Goal: Transaction & Acquisition: Purchase product/service

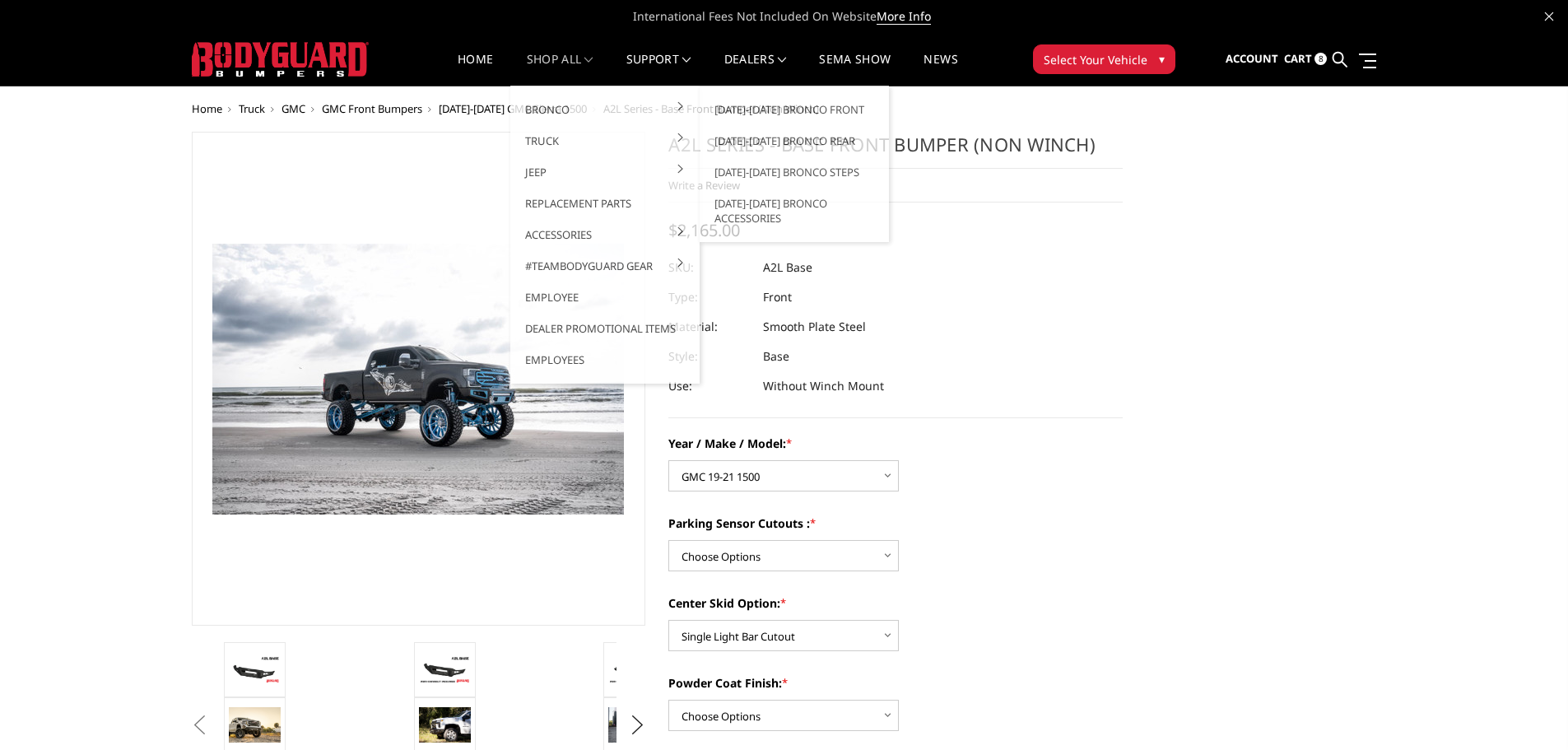
select select "4299"
select select "4304"
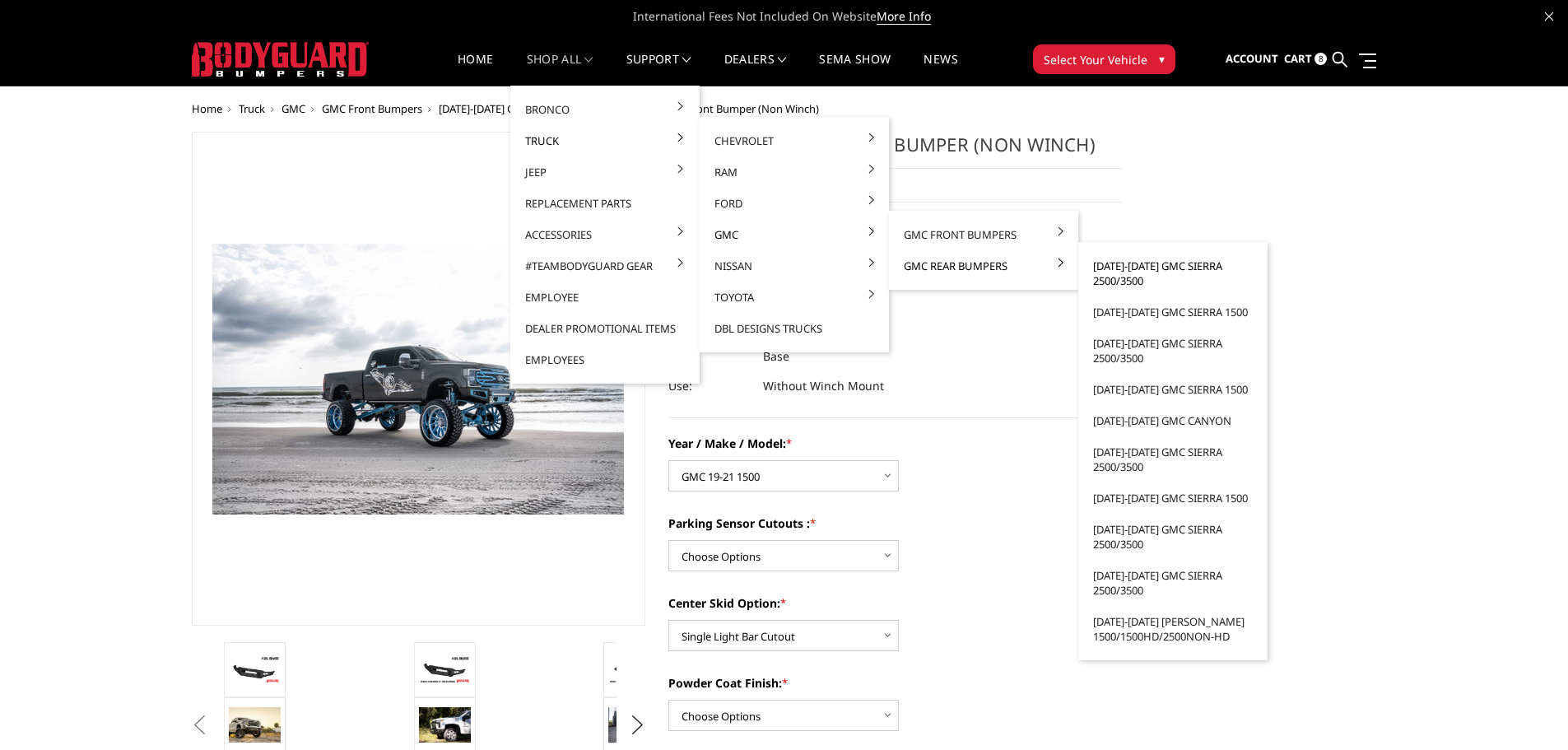
click at [1119, 269] on link "[DATE]-[DATE] GMC Sierra 2500/3500" at bounding box center [1173, 273] width 176 height 47
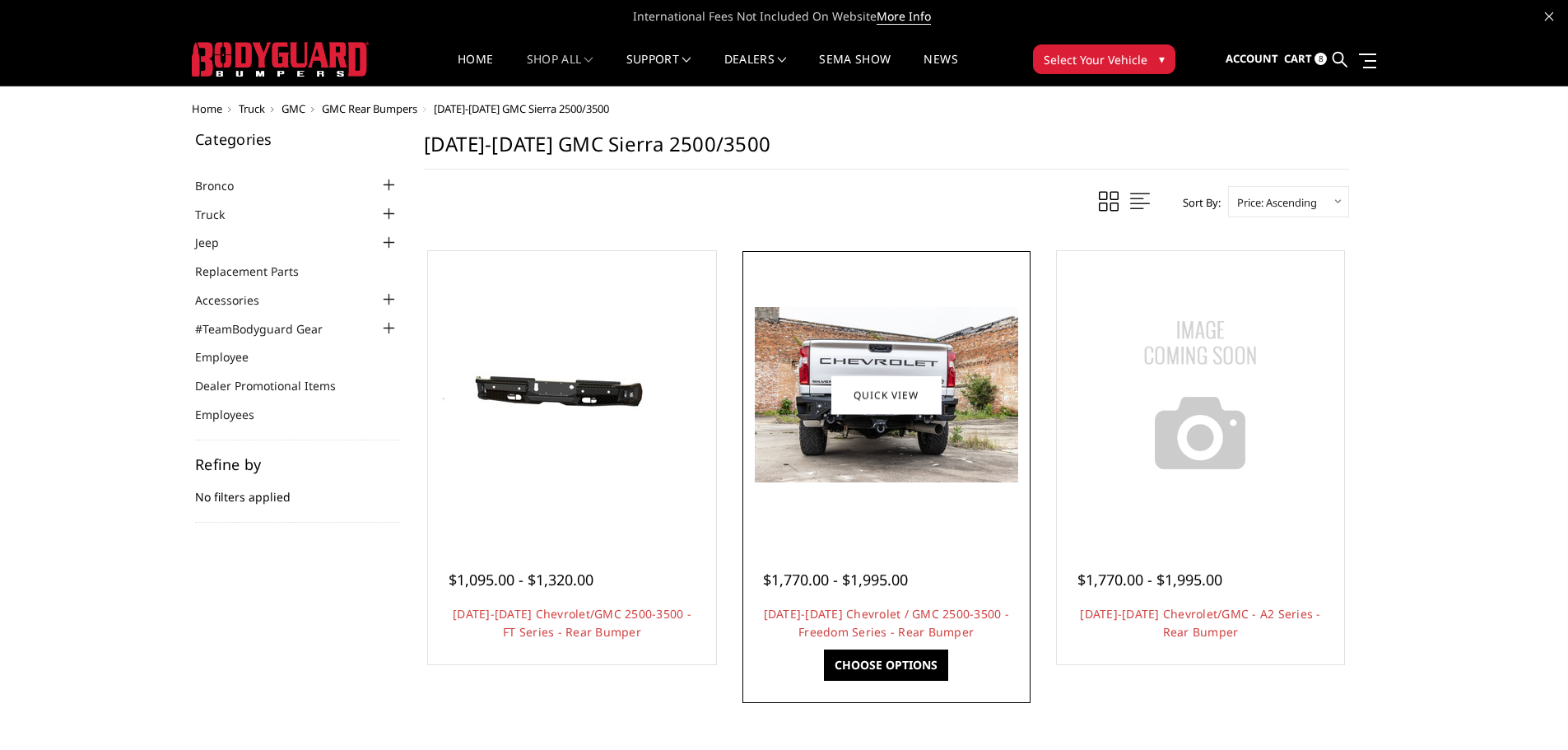
click at [916, 467] on img at bounding box center [886, 395] width 263 height 175
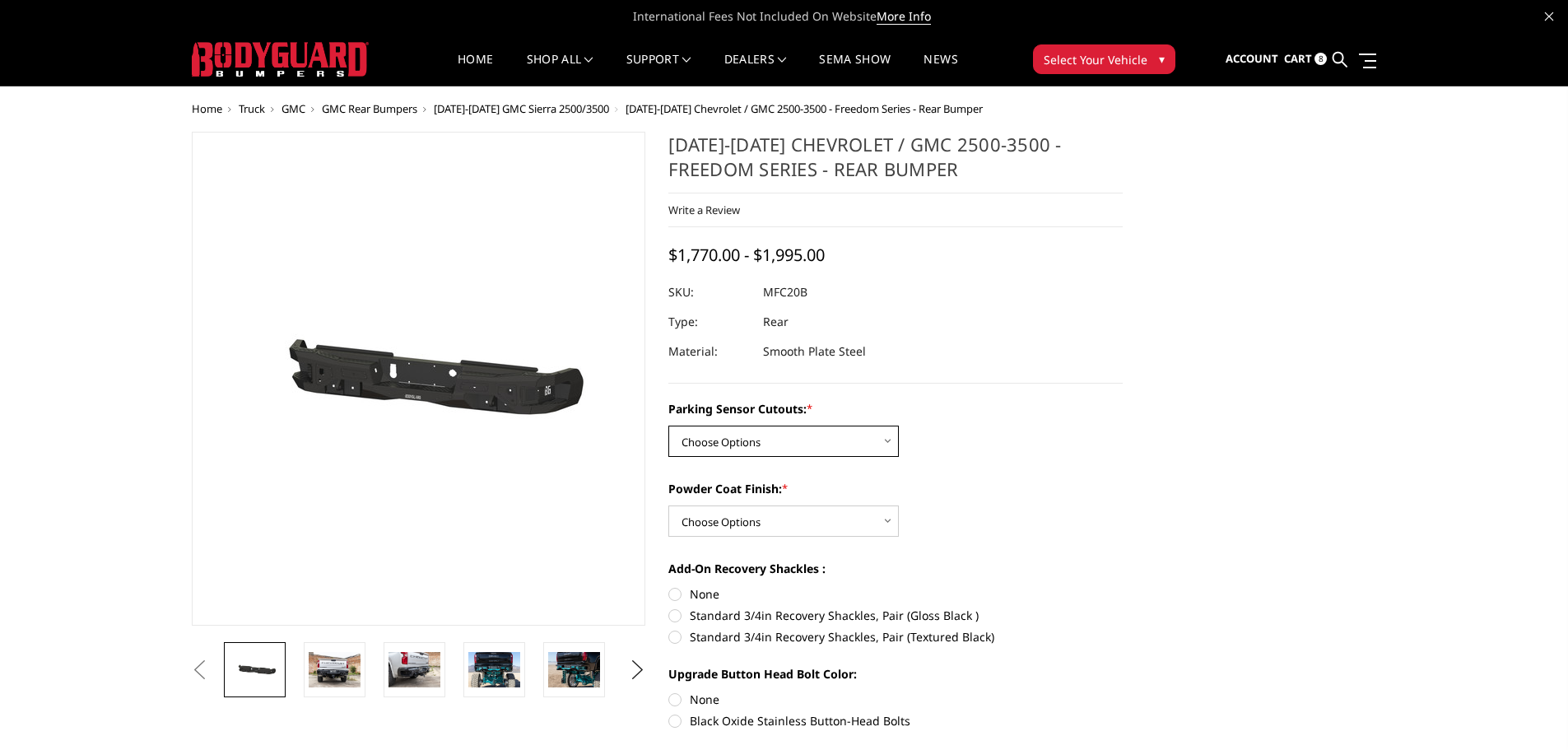
click at [876, 439] on select "Choose Options No - Without Parking Sensor Cutouts Yes - With Parking Sensor Cu…" at bounding box center [784, 442] width 231 height 32
select select "2870"
click at [668, 426] on select "Choose Options No - Without Parking Sensor Cutouts Yes - With Parking Sensor Cu…" at bounding box center [784, 442] width 231 height 32
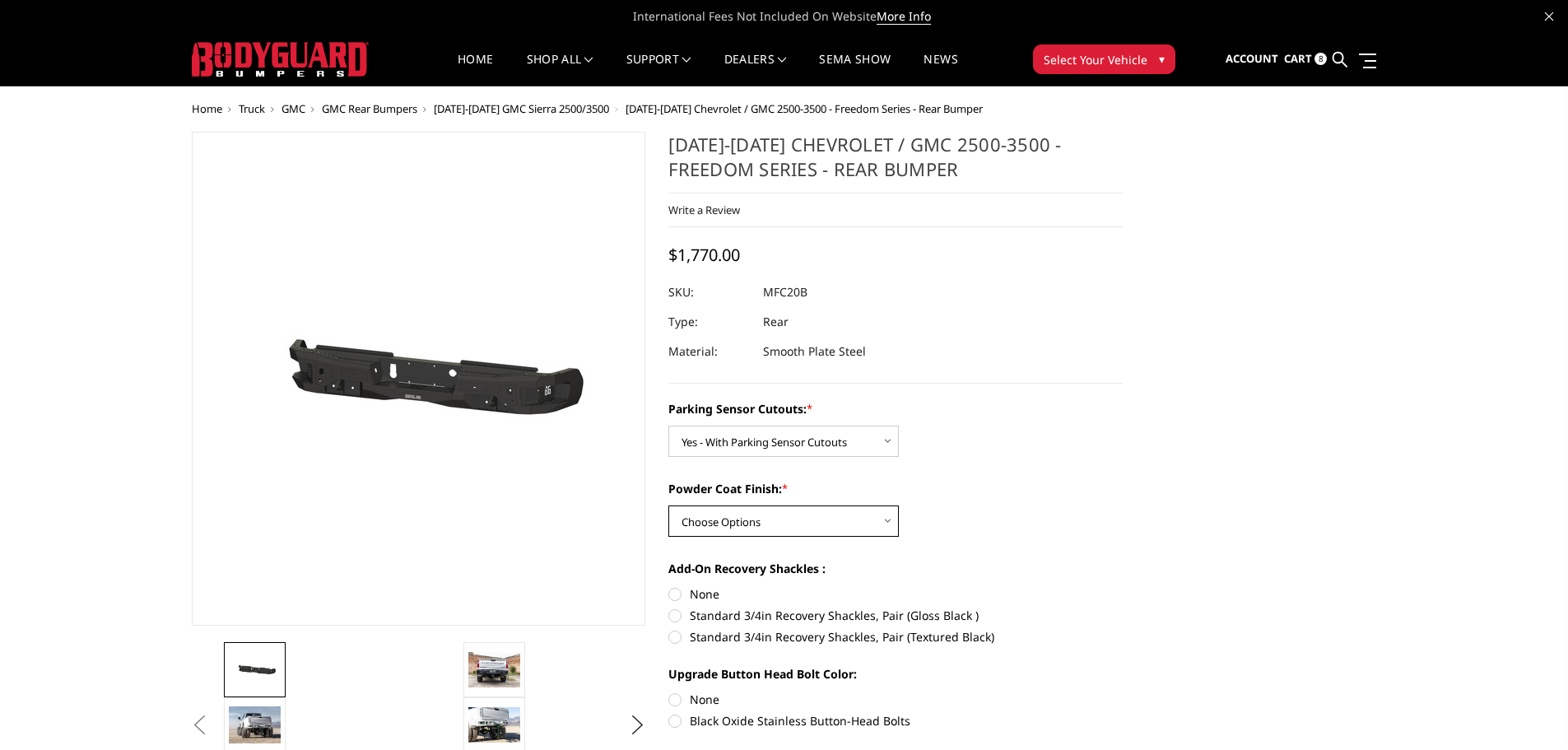
click at [867, 527] on select "Choose Options Bare Metal Texture Black Powder Coat" at bounding box center [784, 522] width 231 height 32
click at [668, 506] on select "Choose Options Bare Metal Texture Black Powder Coat" at bounding box center [784, 522] width 231 height 32
click at [872, 529] on select "Choose Options Bare Metal Texture Black Powder Coat" at bounding box center [784, 522] width 231 height 32
select select "2871"
click at [668, 506] on select "Choose Options Bare Metal Texture Black Powder Coat" at bounding box center [784, 522] width 231 height 32
